Goal: Communication & Community: Answer question/provide support

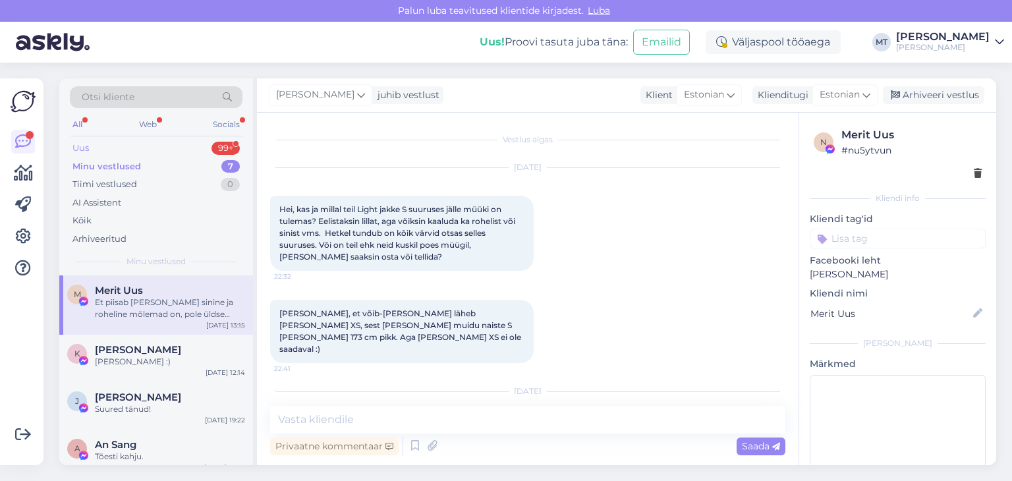
scroll to position [2125, 0]
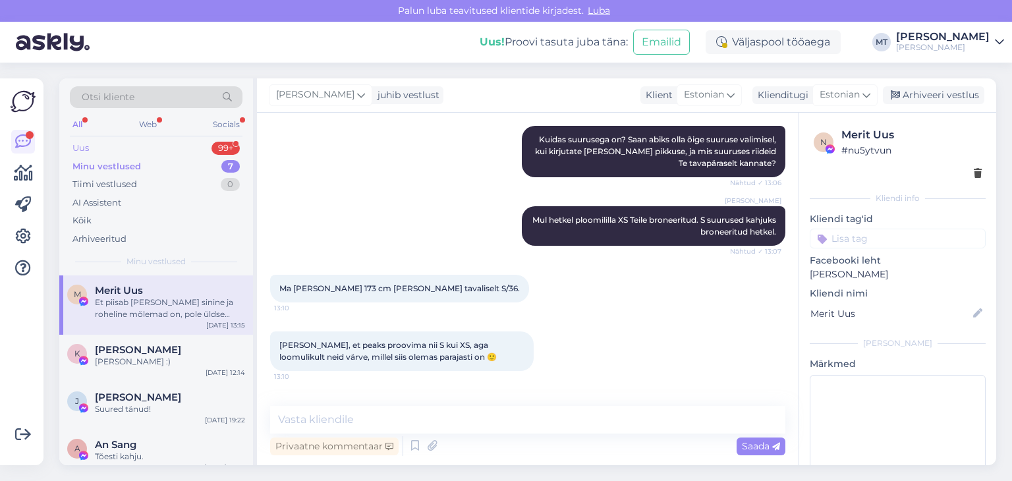
click at [97, 147] on div "Uus 99+" at bounding box center [156, 148] width 173 height 18
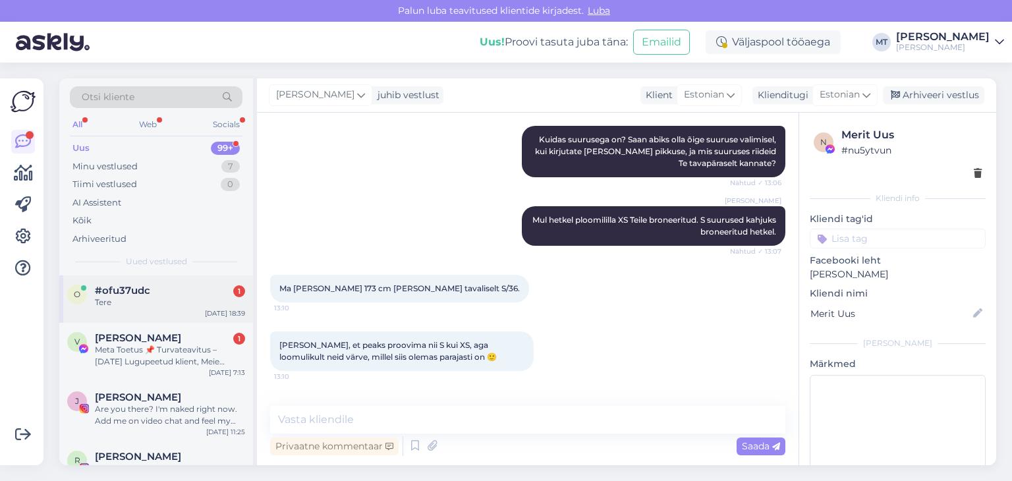
click at [141, 290] on span "#ofu37udc" at bounding box center [122, 291] width 55 height 12
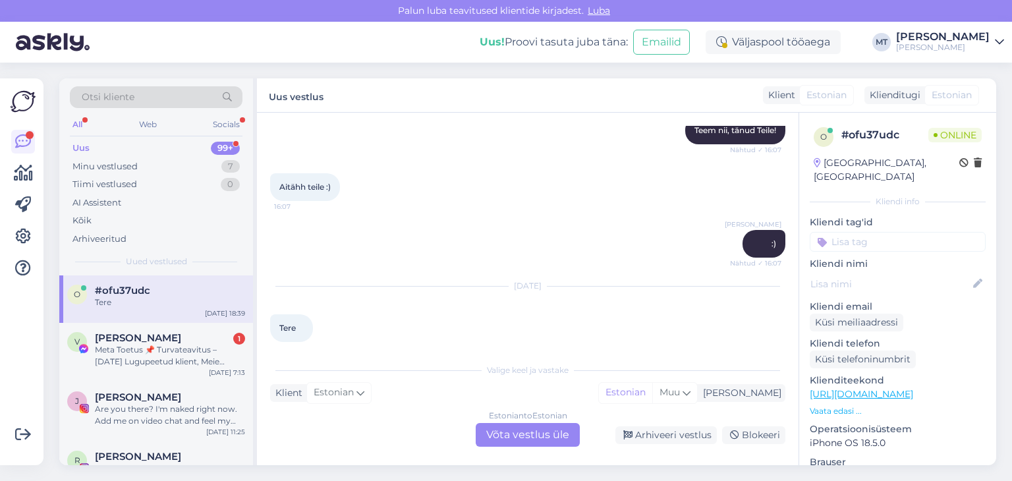
drag, startPoint x: 549, startPoint y: 440, endPoint x: 551, endPoint y: 434, distance: 6.9
click at [548, 438] on div "Estonian to Estonian Võta vestlus üle" at bounding box center [528, 435] width 104 height 24
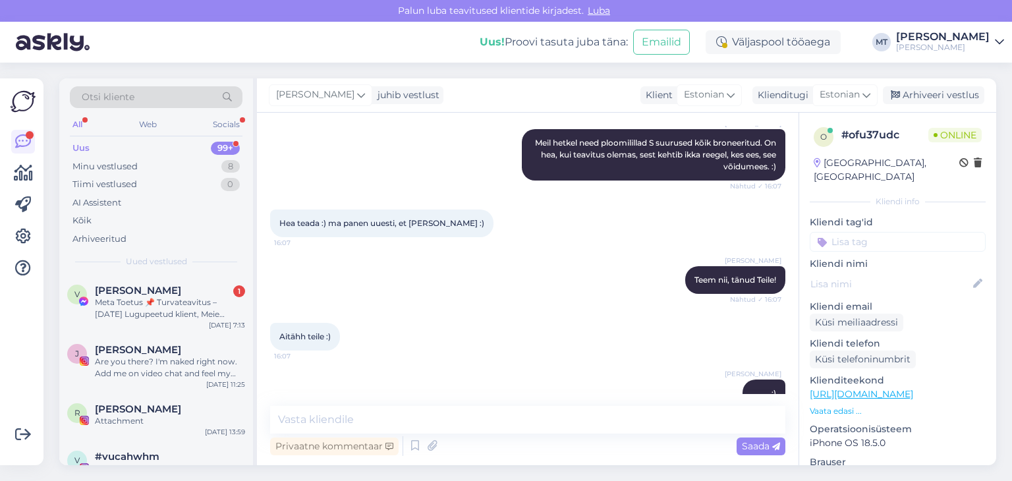
scroll to position [623, 0]
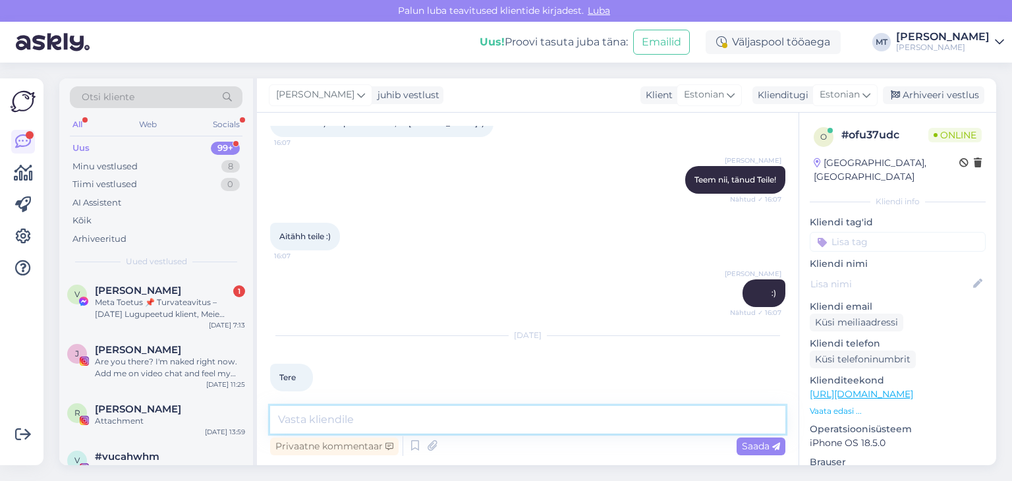
click at [424, 417] on textarea at bounding box center [527, 420] width 515 height 28
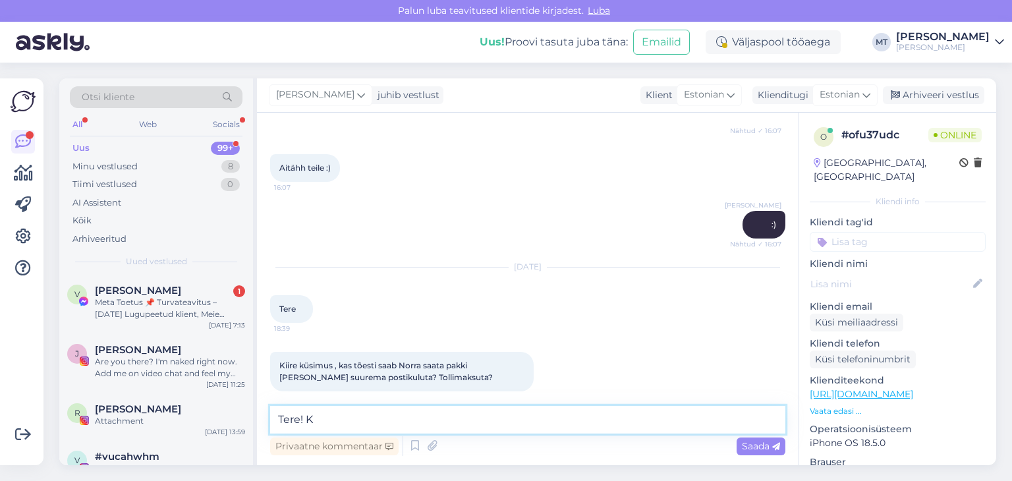
type textarea "Tere!"
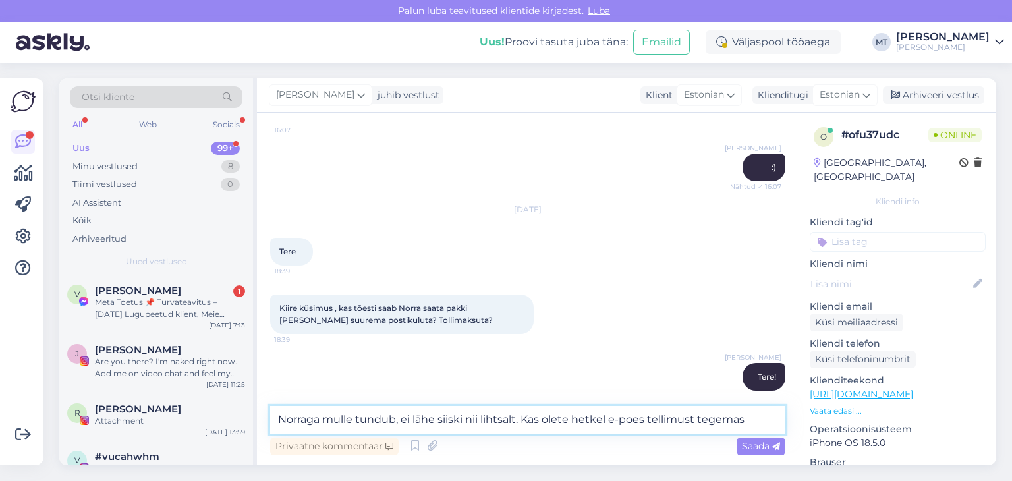
type textarea "Norraga mulle tundub, ei lähe siiski nii lihtsalt. Kas olete hetkel e-poes tell…"
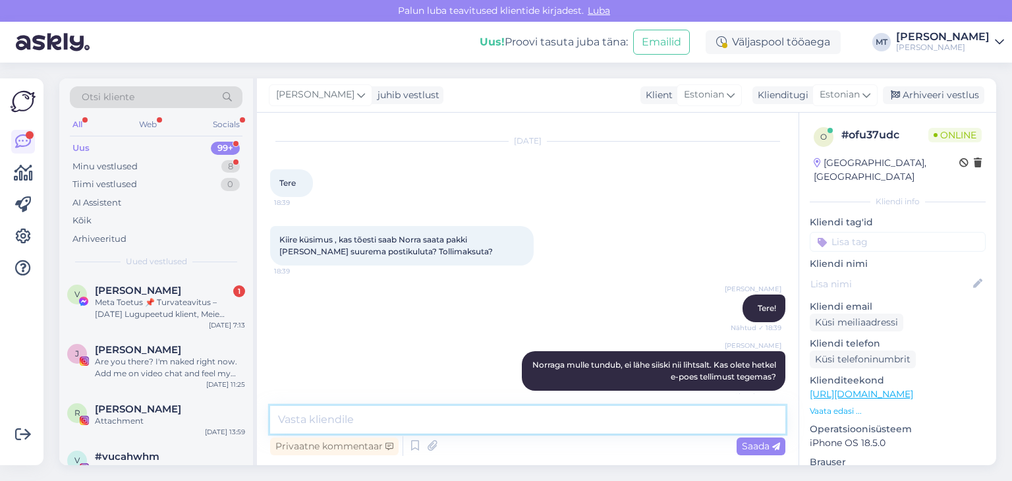
scroll to position [873, 0]
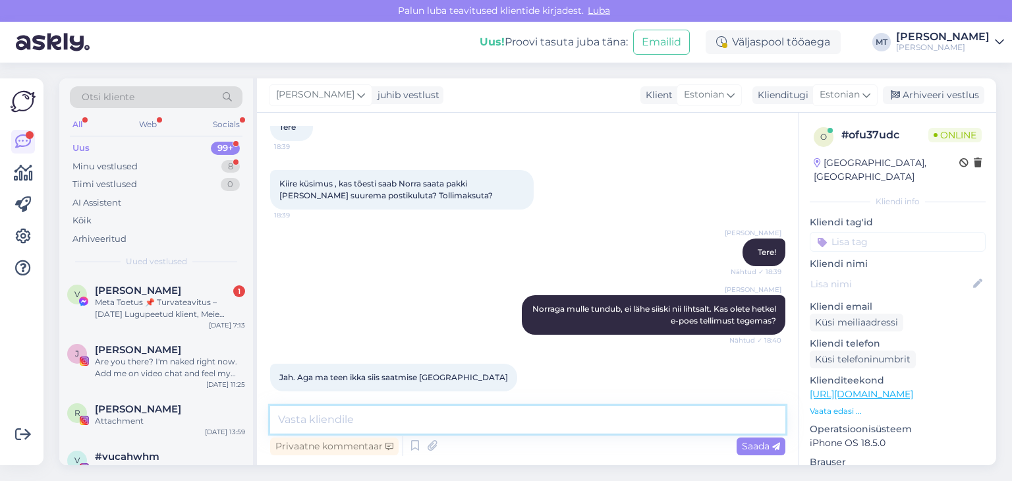
click at [322, 425] on textarea at bounding box center [527, 420] width 515 height 28
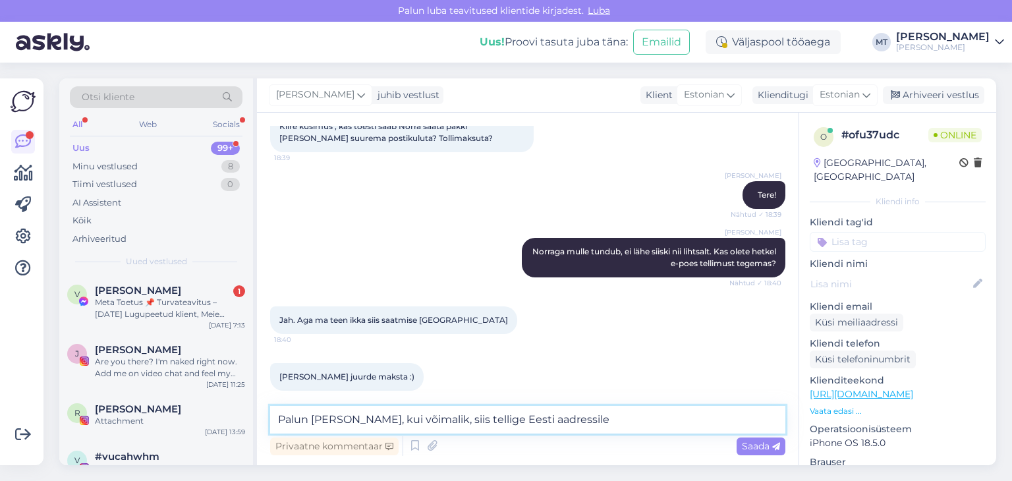
type textarea "Palun [PERSON_NAME], kui võimalik, siis tellige Eesti aadressile."
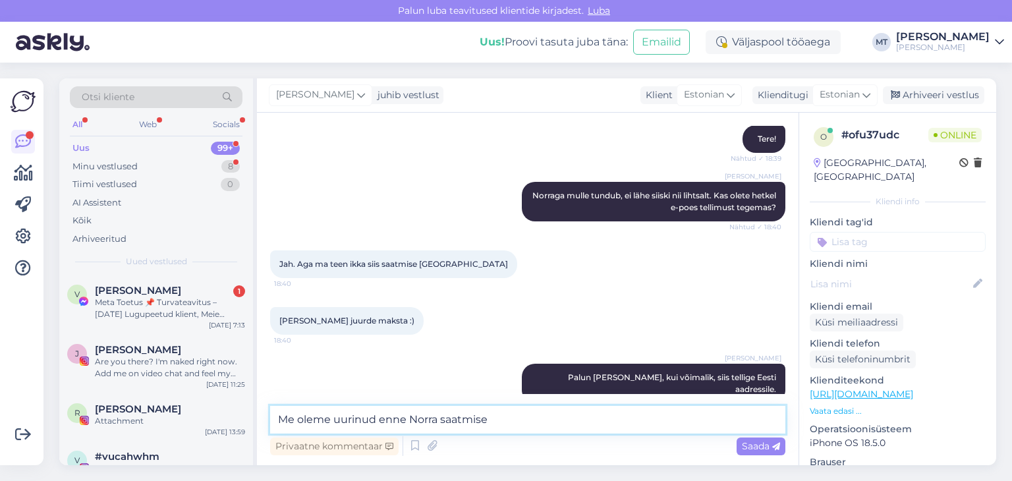
scroll to position [1044, 0]
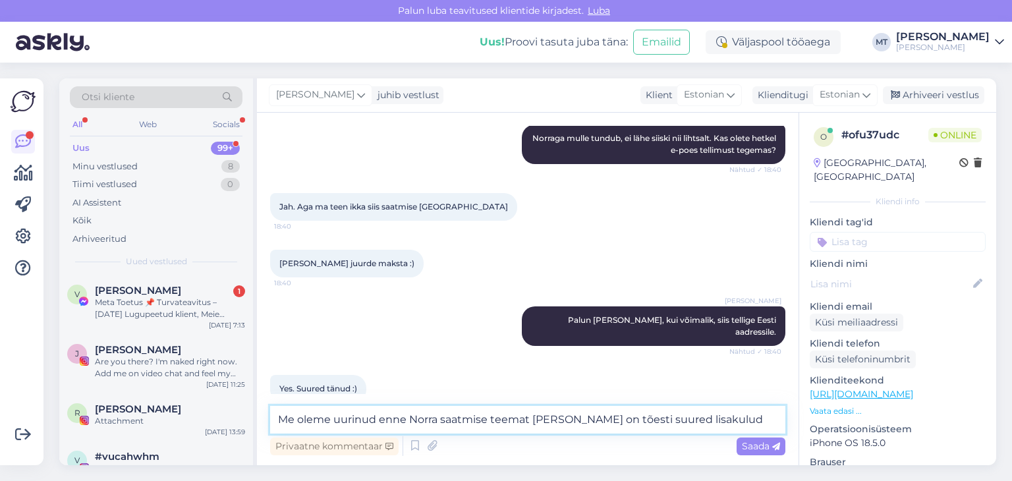
type textarea "Me oleme uurinud enne Norra saatmise teemat [PERSON_NAME] on tõesti suured lisa…"
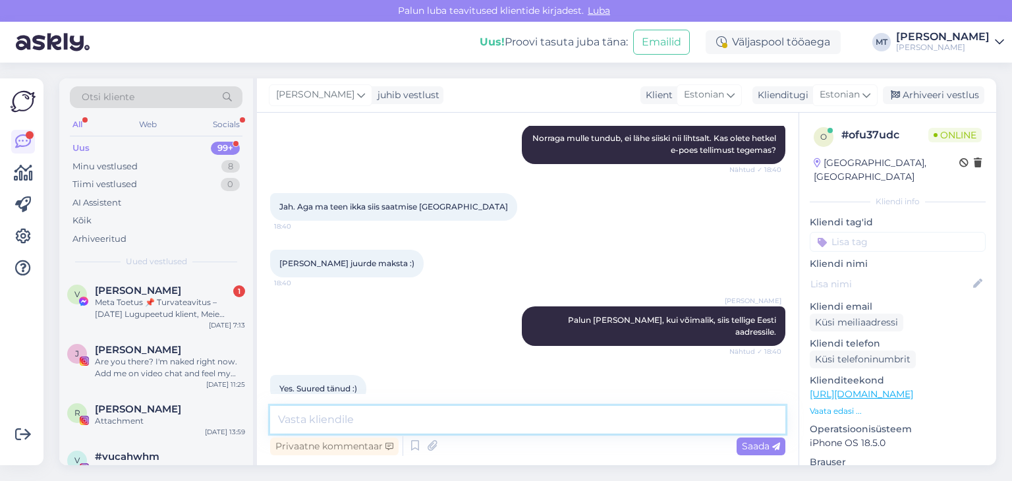
scroll to position [1112, 0]
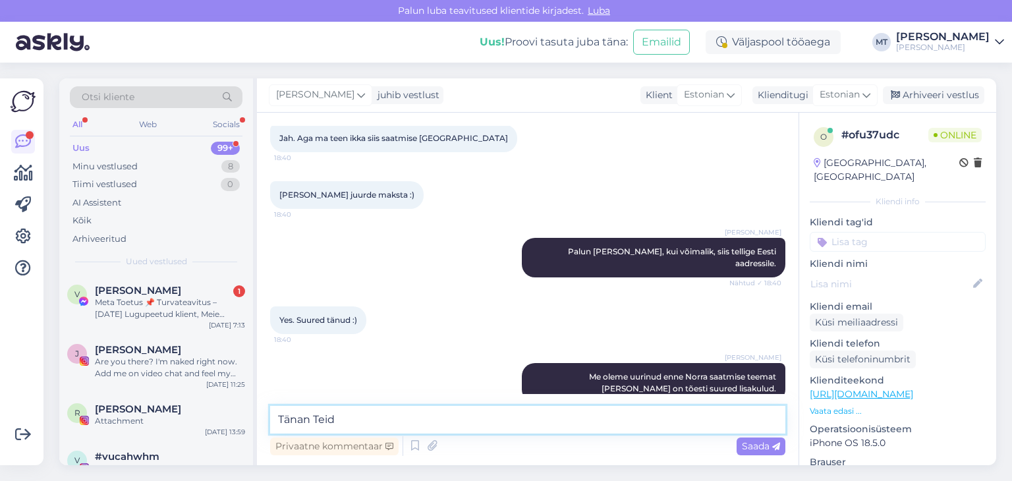
type textarea "Tänan Teid!"
